Goal: Share content

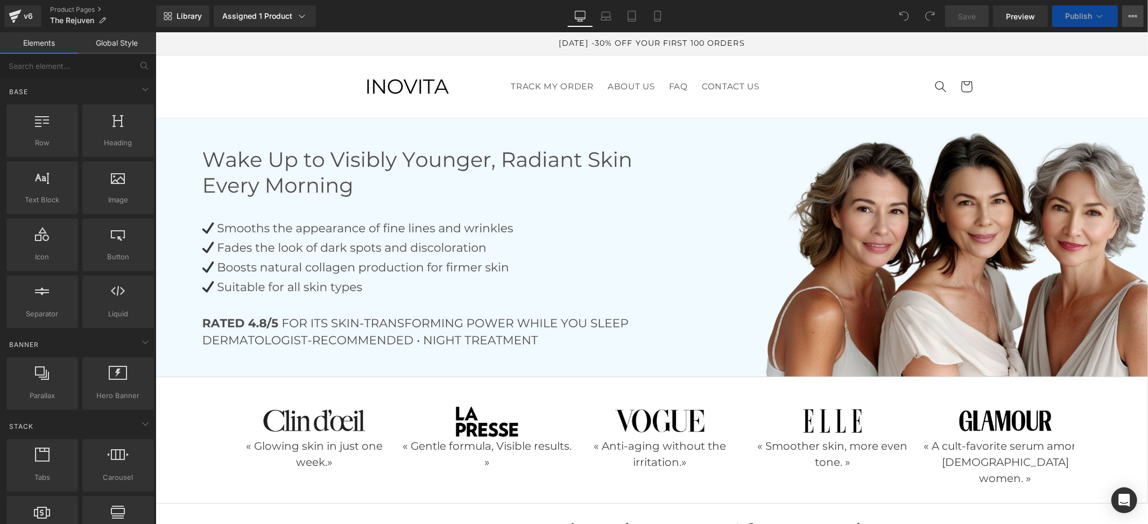
click at [1138, 19] on button "View Live Page View with current Template Save Template to Library Schedule Pub…" at bounding box center [1133, 16] width 22 height 22
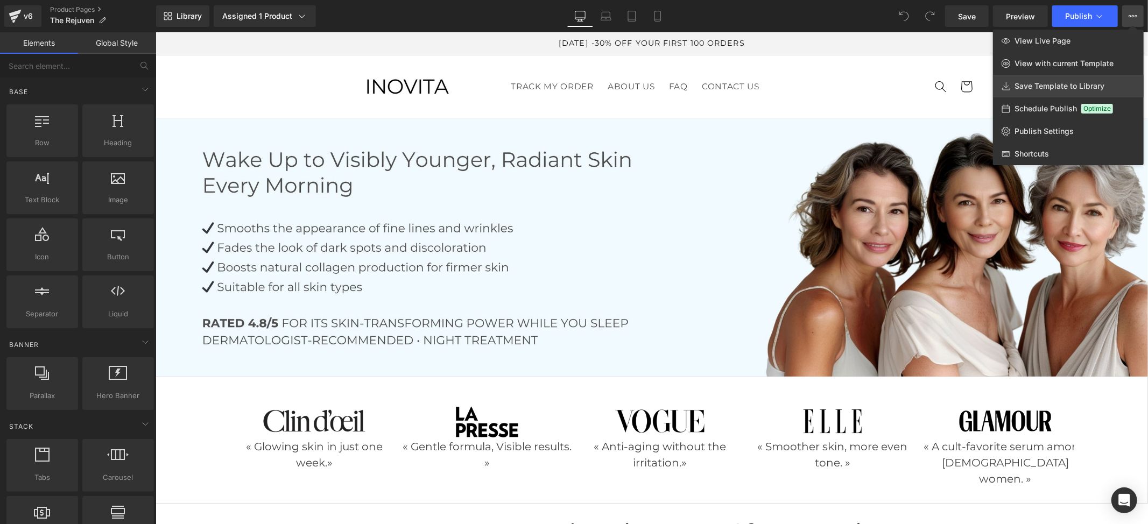
click at [1056, 85] on span "Save Template to Library" at bounding box center [1060, 86] width 90 height 10
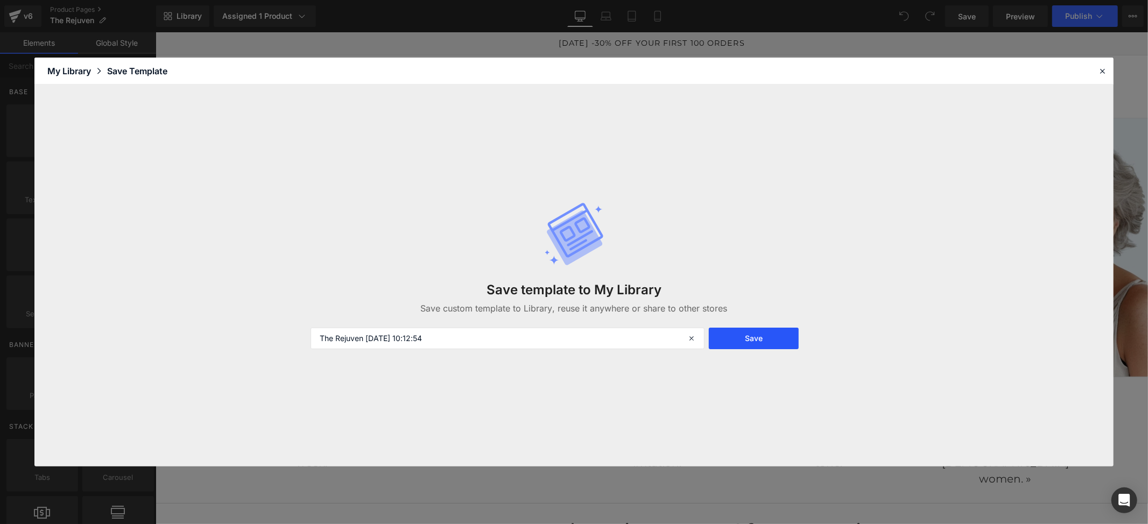
click at [748, 345] on button "Save" at bounding box center [754, 339] width 90 height 22
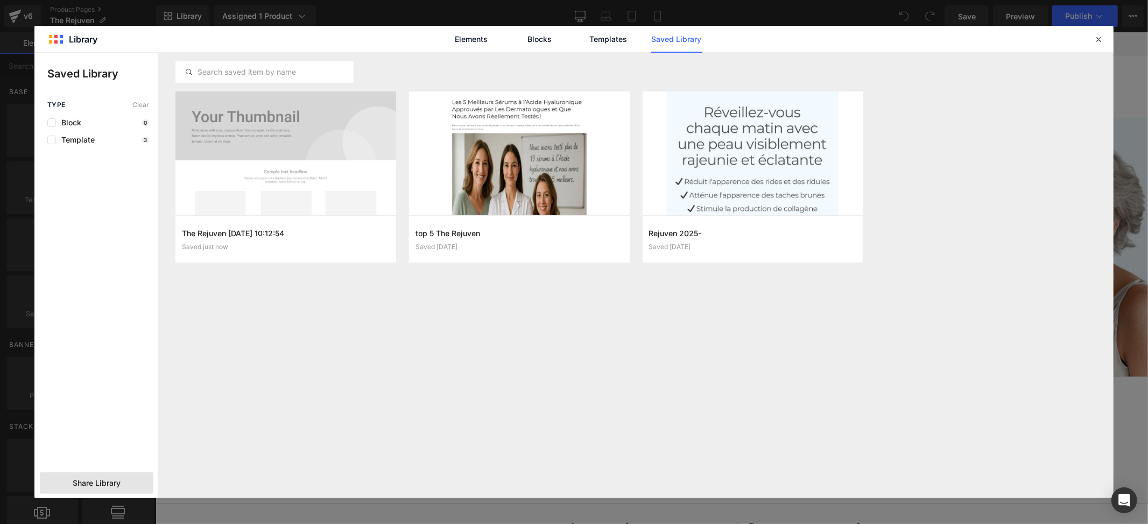
click at [108, 474] on div "Share Library" at bounding box center [97, 484] width 114 height 22
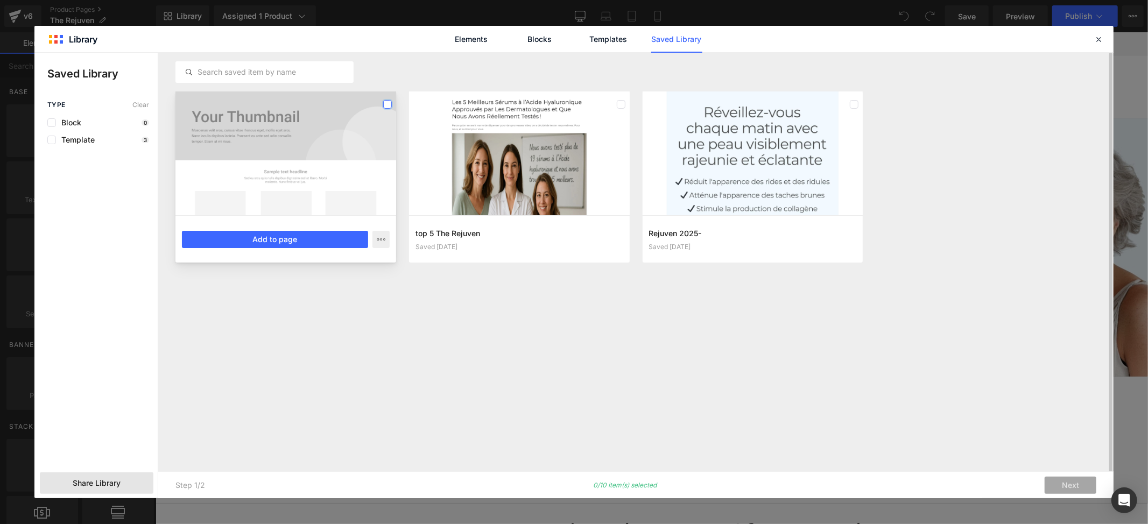
click at [389, 104] on label at bounding box center [387, 104] width 9 height 9
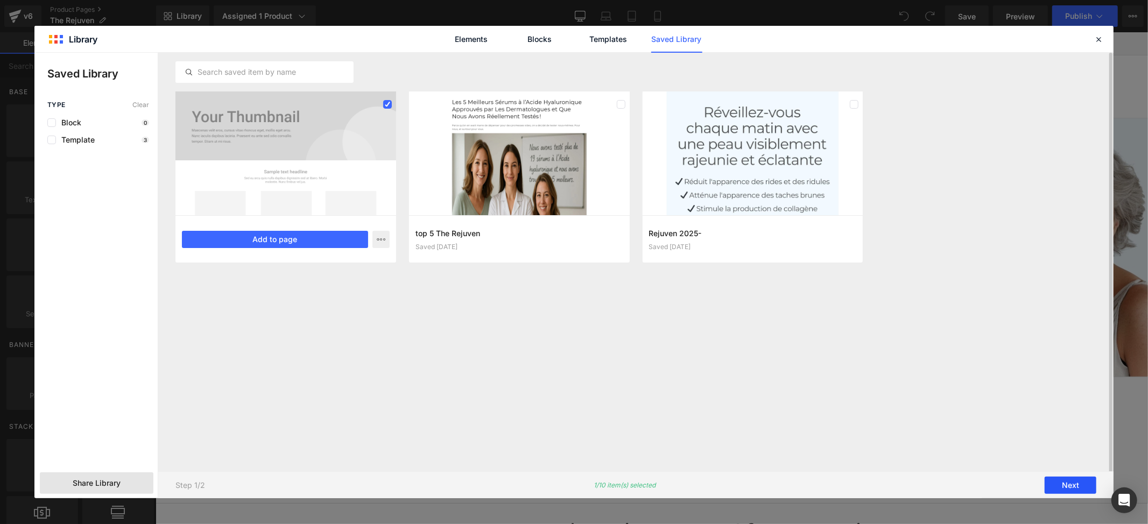
click at [1070, 489] on button "Next" at bounding box center [1071, 485] width 52 height 17
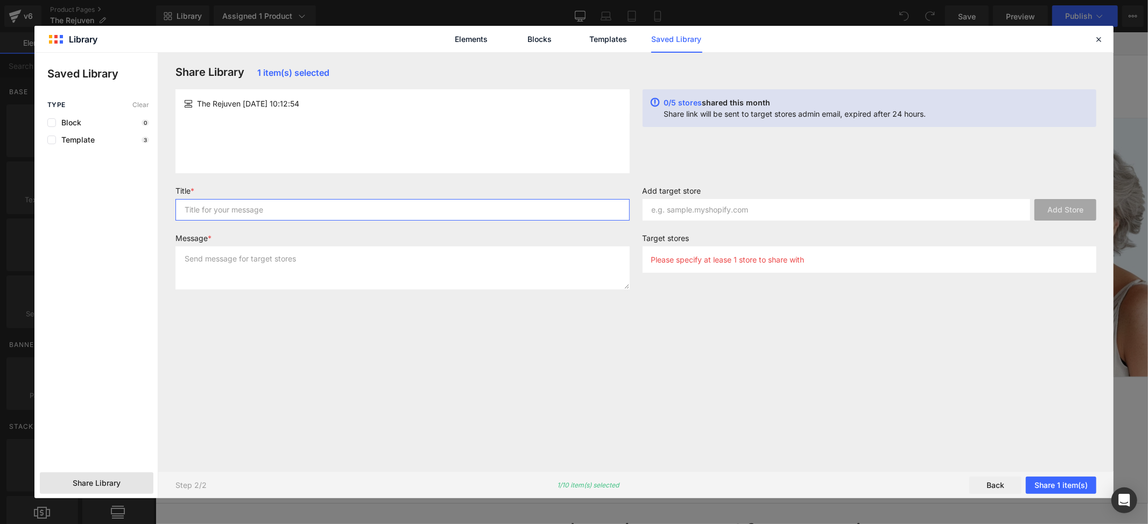
click at [254, 207] on input "text" at bounding box center [402, 210] width 454 height 22
drag, startPoint x: 254, startPoint y: 207, endPoint x: 166, endPoint y: 208, distance: 88.3
click at [166, 208] on div "Share Library 1 item(s) selected The Rejuven [DATE] 10:12:54 0/5 stores shared …" at bounding box center [636, 276] width 956 height 446
type input "Rejuven"
click at [248, 275] on textarea at bounding box center [402, 268] width 454 height 43
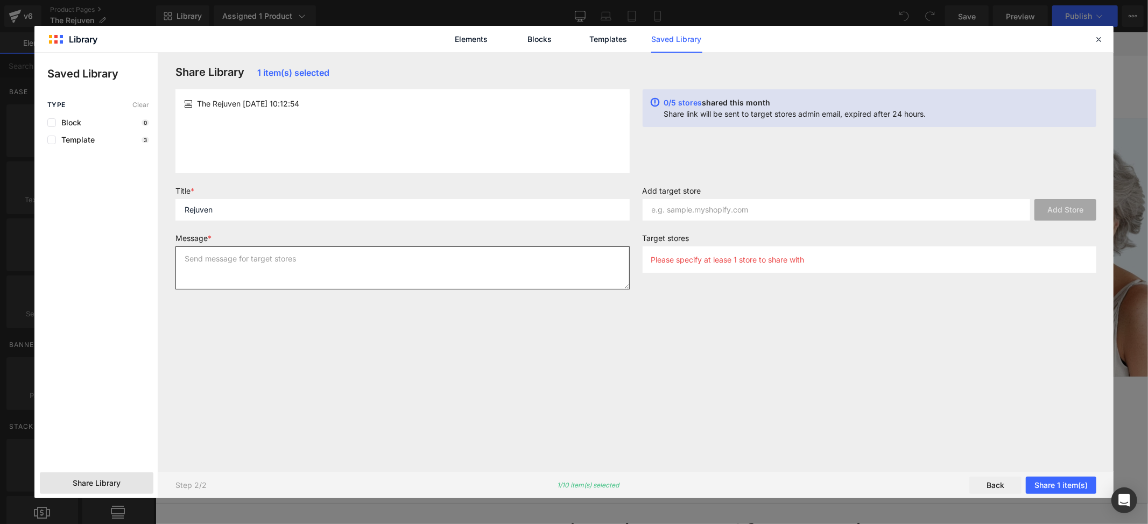
paste textarea "Rejuven"
type textarea "Rejuven"
click at [702, 212] on input "text" at bounding box center [837, 210] width 388 height 22
paste input "yg5umq-n1"
type input "yg5umq-n1"
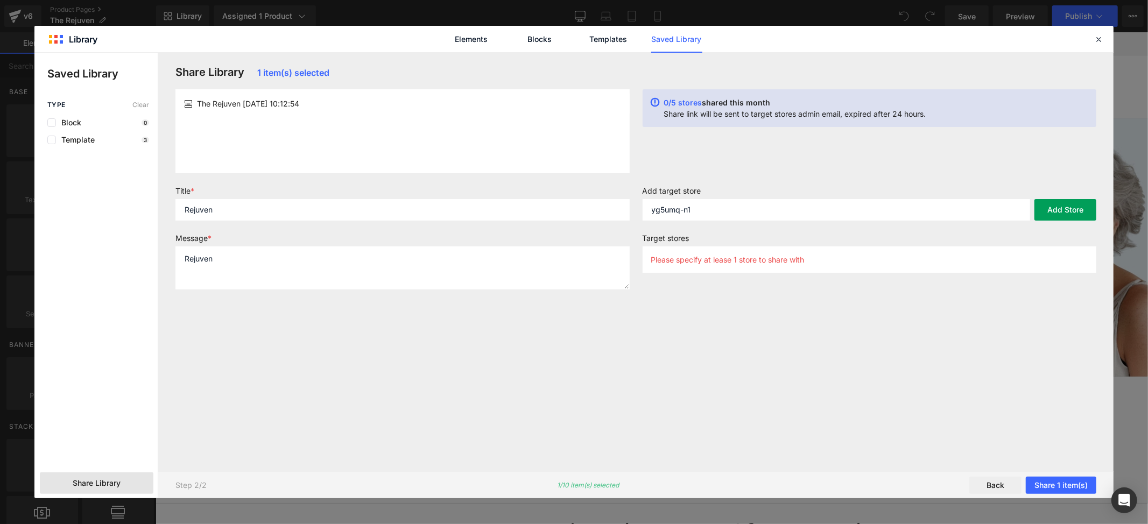
click at [1049, 216] on button "Add Store" at bounding box center [1066, 210] width 62 height 22
click at [1060, 487] on button "Share 1 item(s)" at bounding box center [1061, 485] width 71 height 17
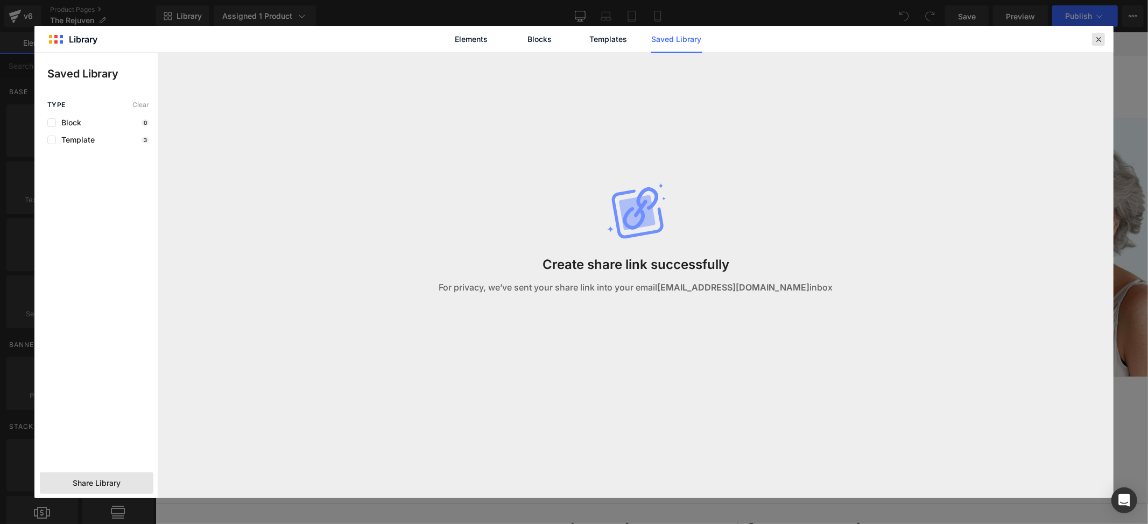
drag, startPoint x: 1096, startPoint y: 41, endPoint x: 818, endPoint y: 11, distance: 279.5
click at [1096, 41] on icon at bounding box center [1099, 39] width 10 height 10
